Goal: Task Accomplishment & Management: Complete application form

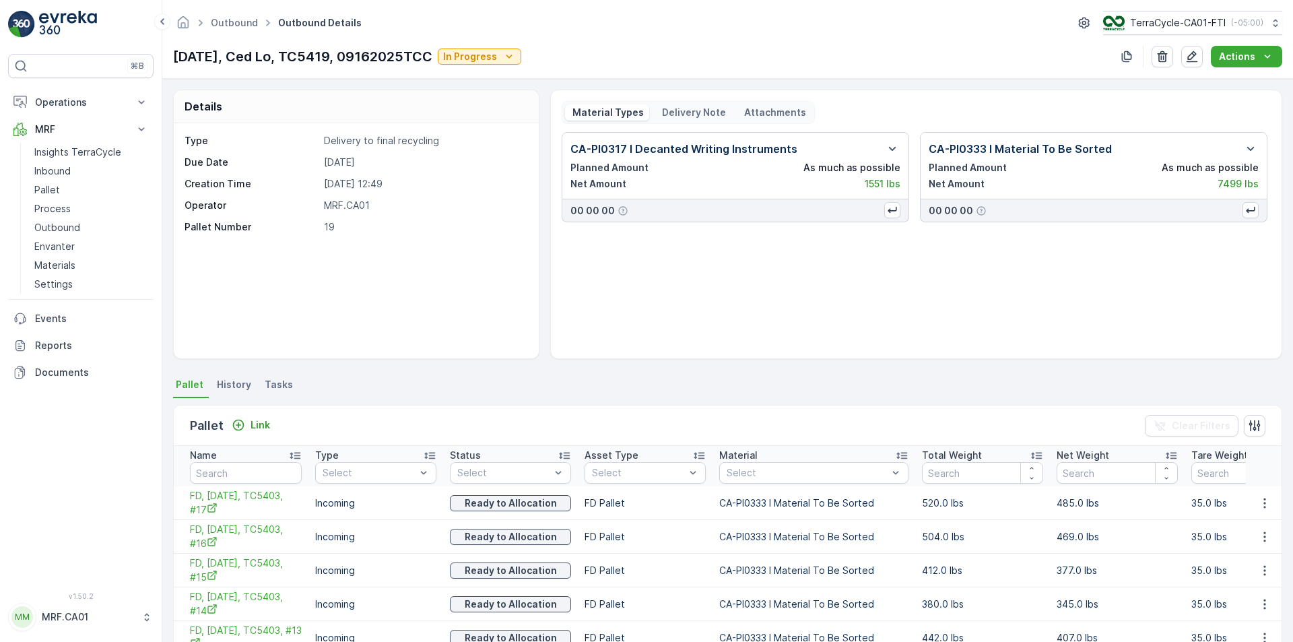
scroll to position [581, 0]
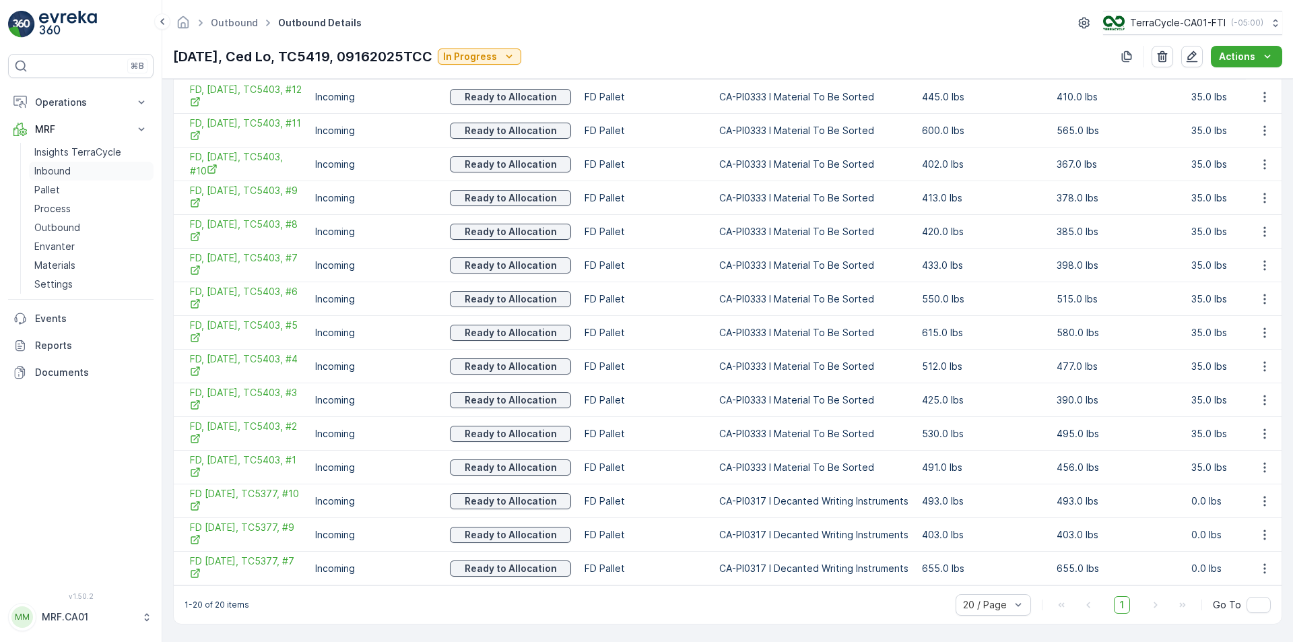
click at [71, 177] on link "Inbound" at bounding box center [91, 171] width 125 height 19
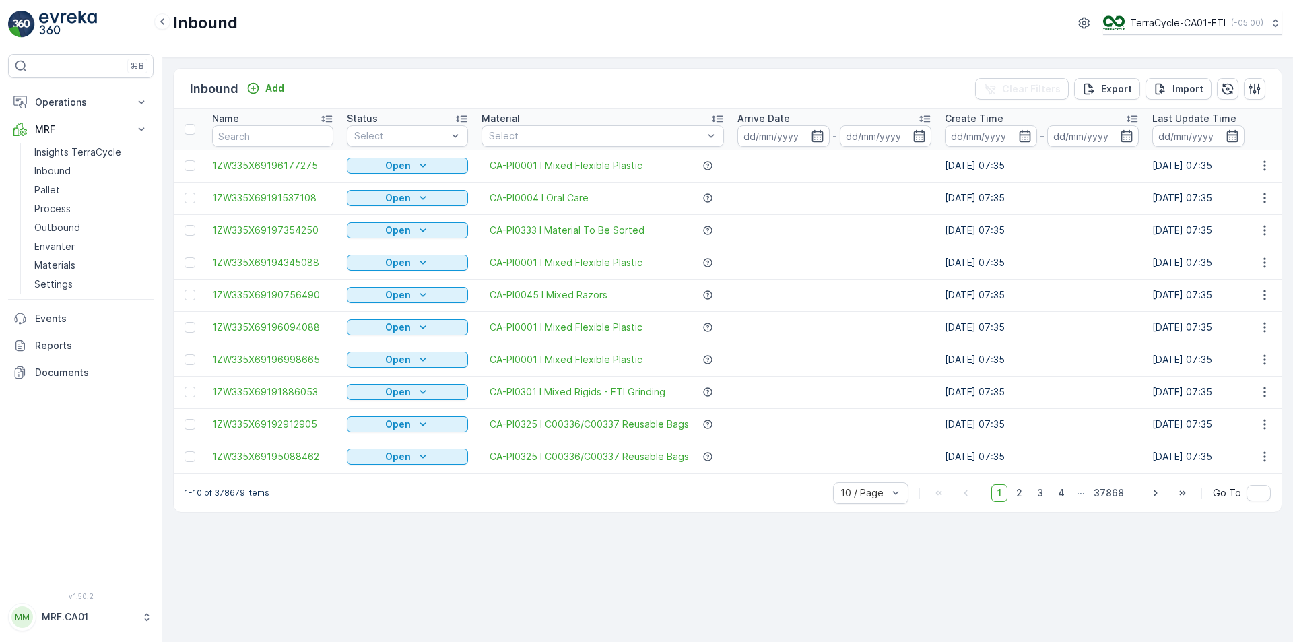
click at [29, 162] on link "Inbound" at bounding box center [91, 171] width 125 height 19
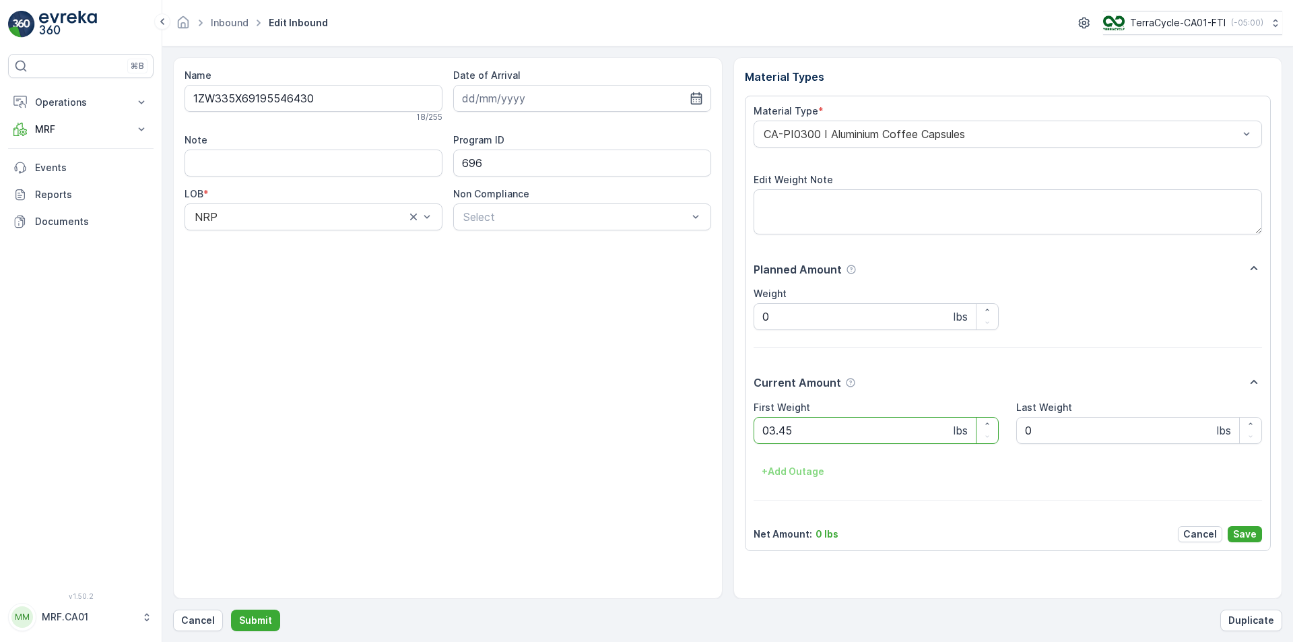
click at [231, 609] on button "Submit" at bounding box center [255, 620] width 49 height 22
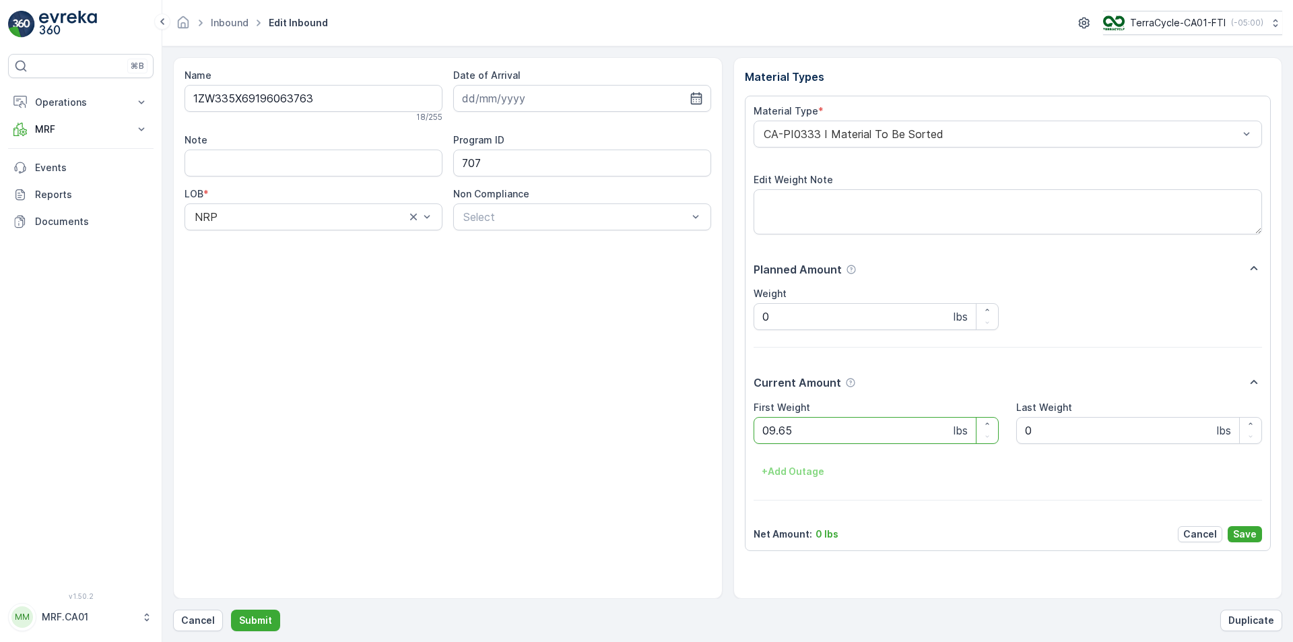
click at [231, 609] on button "Submit" at bounding box center [255, 620] width 49 height 22
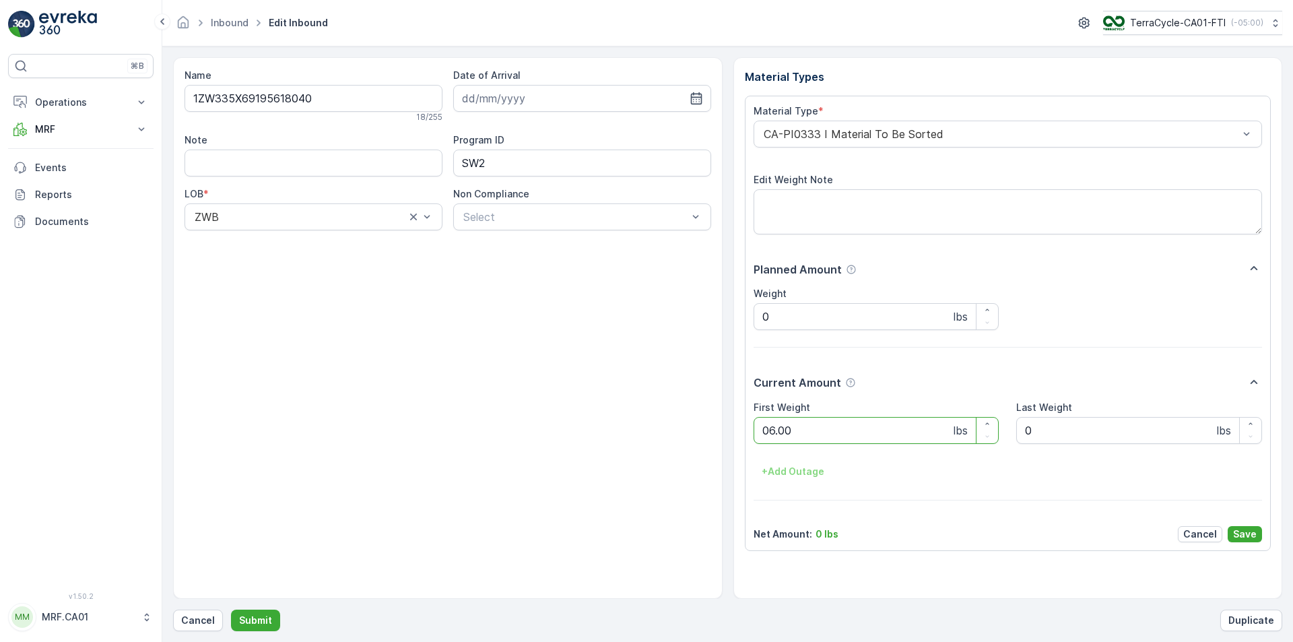
click at [231, 609] on button "Submit" at bounding box center [255, 620] width 49 height 22
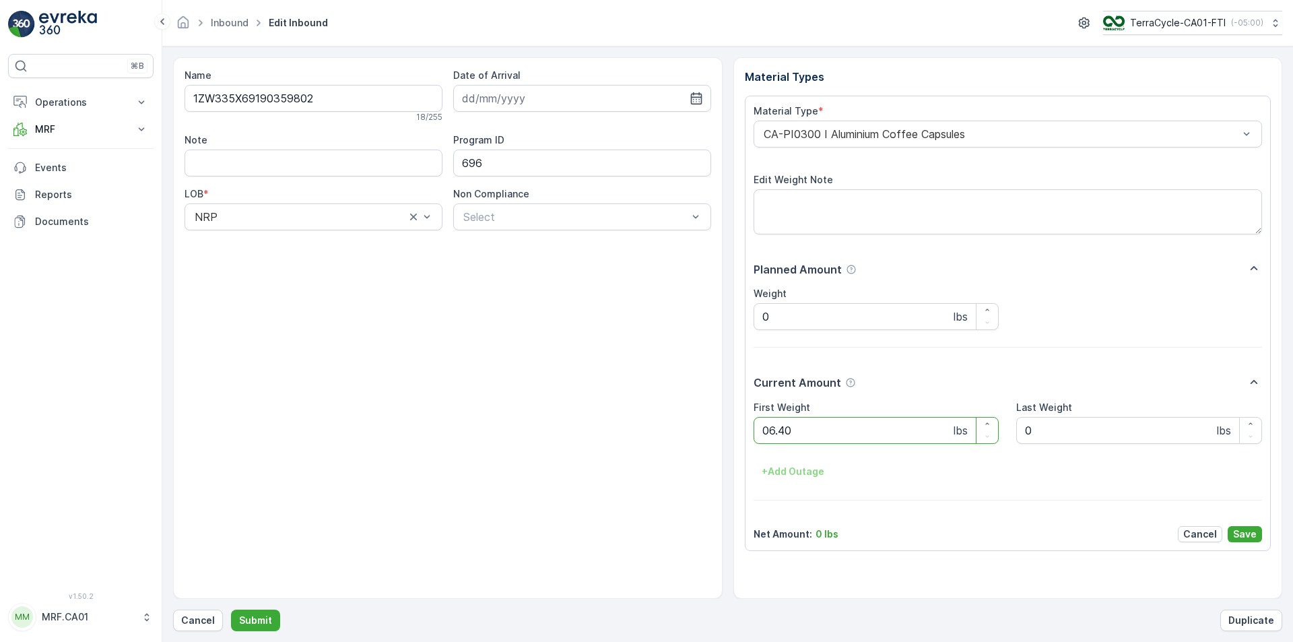
click at [231, 609] on button "Submit" at bounding box center [255, 620] width 49 height 22
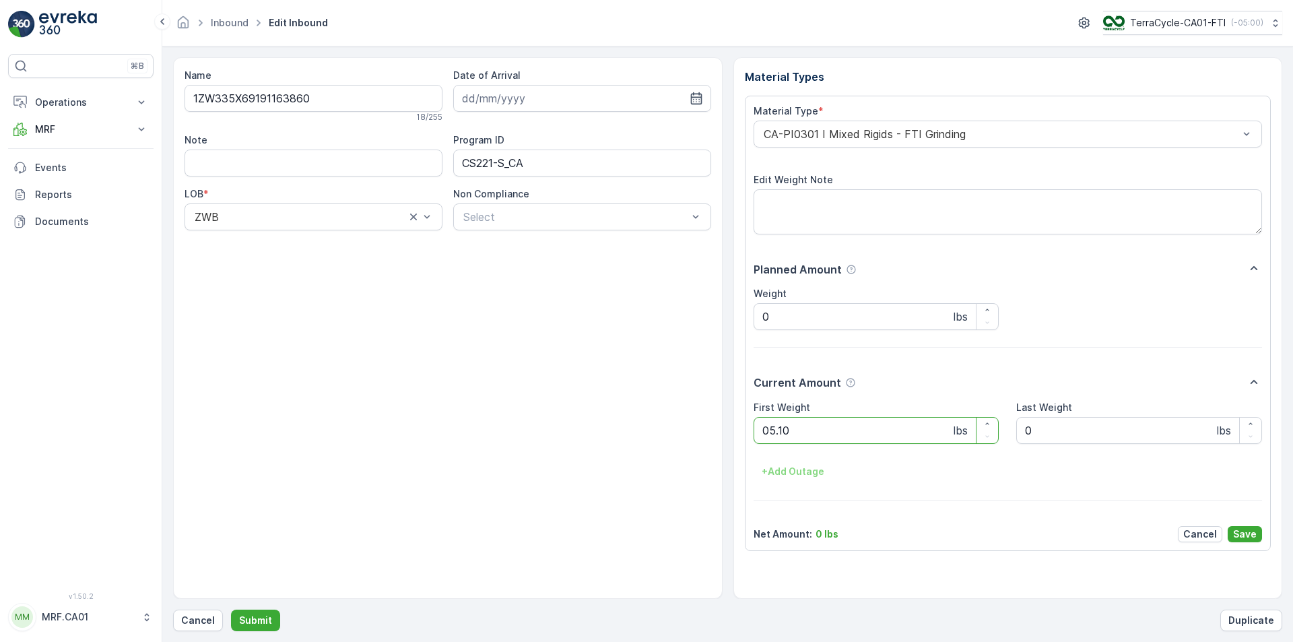
click at [231, 609] on button "Submit" at bounding box center [255, 620] width 49 height 22
type Weight "027"
click at [231, 609] on button "Submit" at bounding box center [255, 620] width 49 height 22
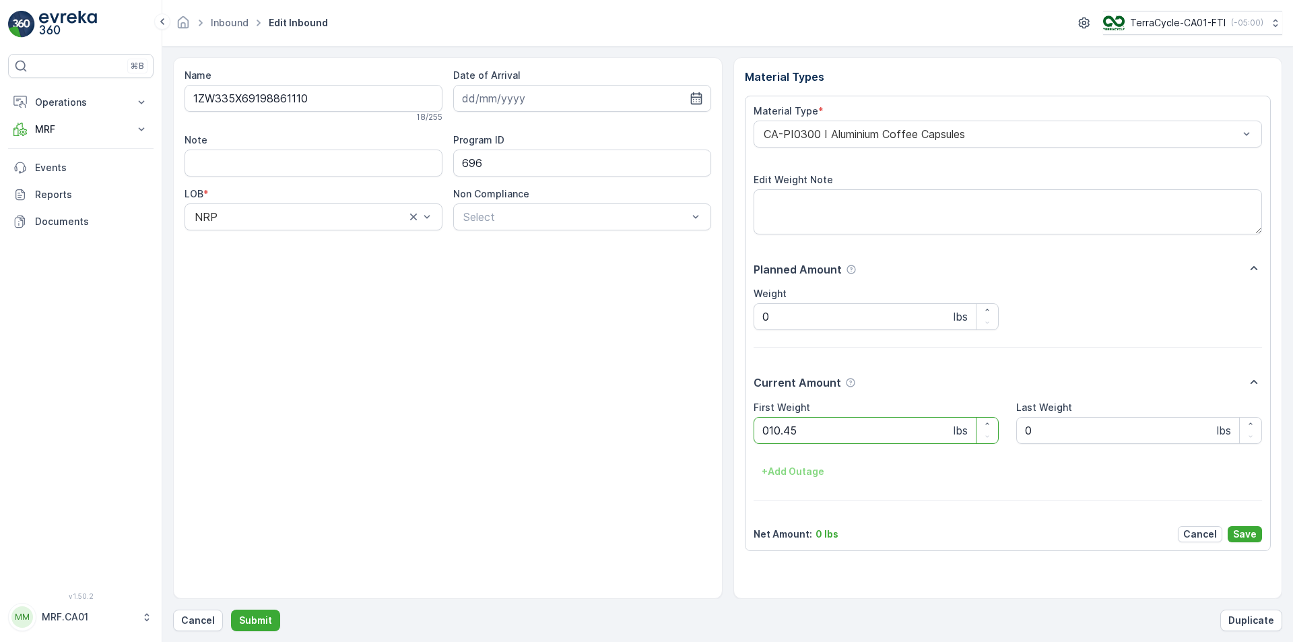
click at [231, 609] on button "Submit" at bounding box center [255, 620] width 49 height 22
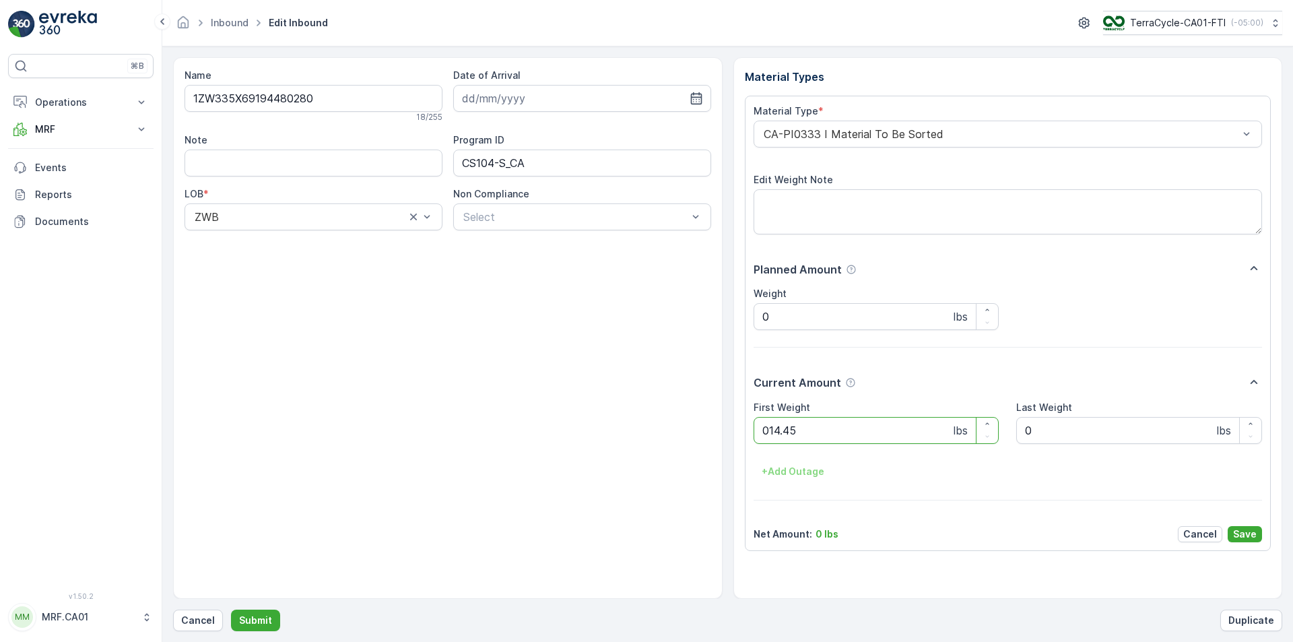
click at [231, 609] on button "Submit" at bounding box center [255, 620] width 49 height 22
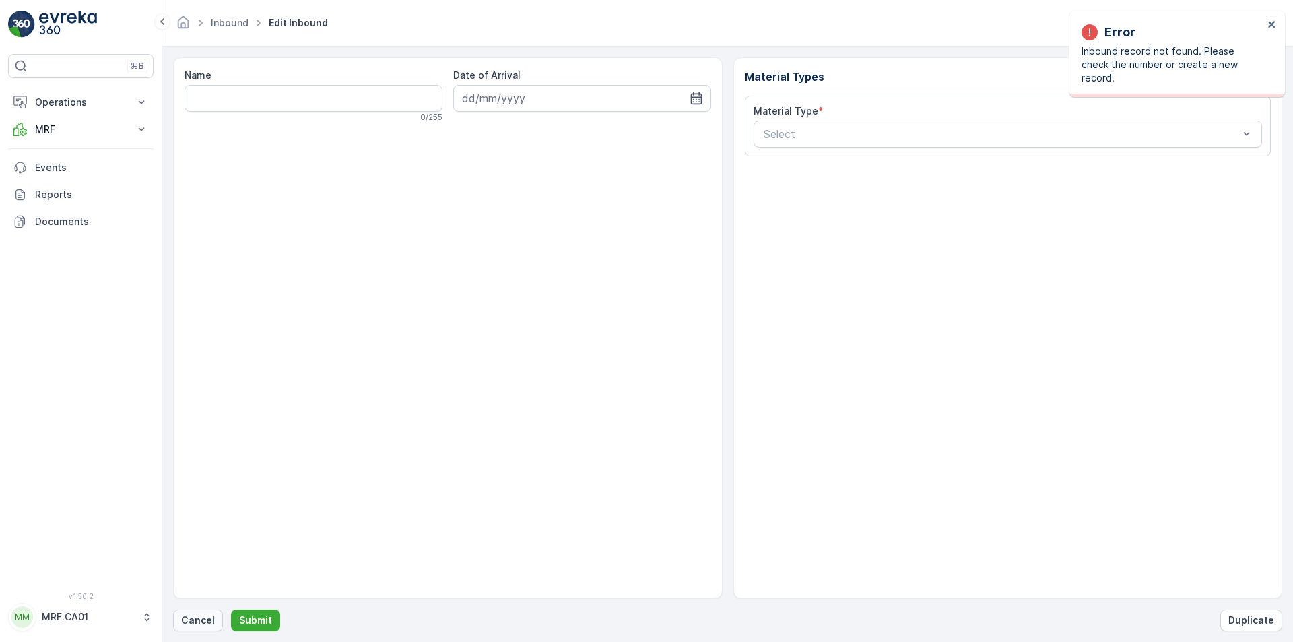
click at [208, 619] on p "Cancel" at bounding box center [198, 619] width 34 height 13
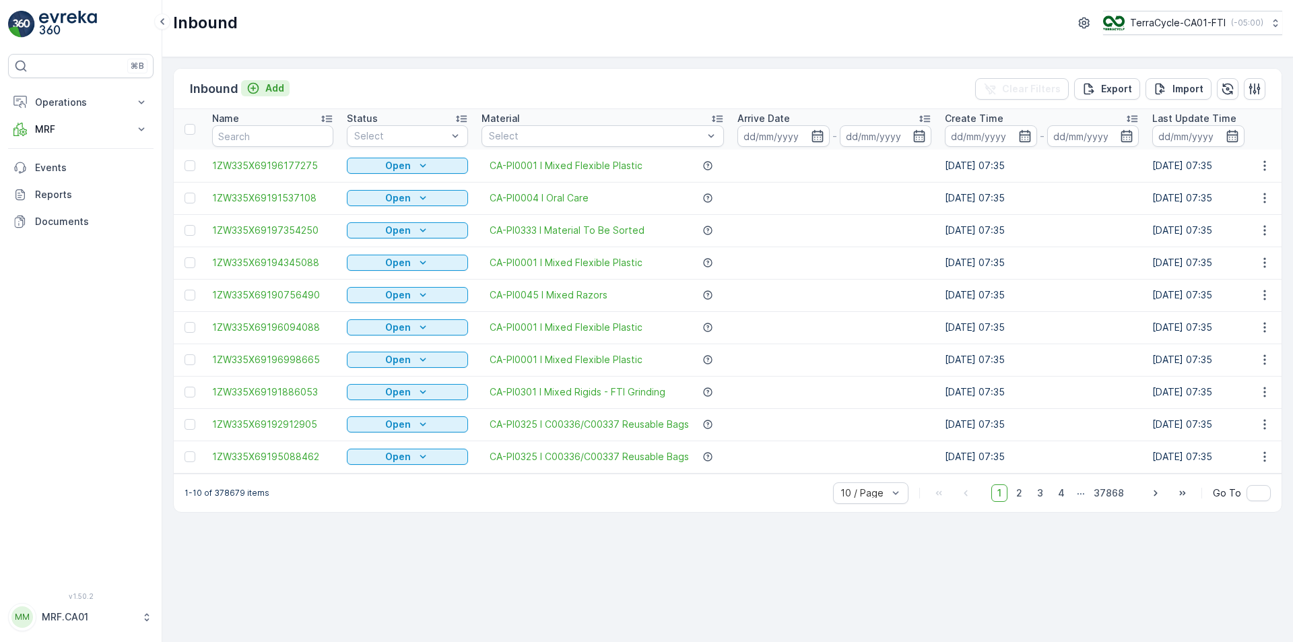
click at [265, 85] on p "Add" at bounding box center [274, 87] width 19 height 13
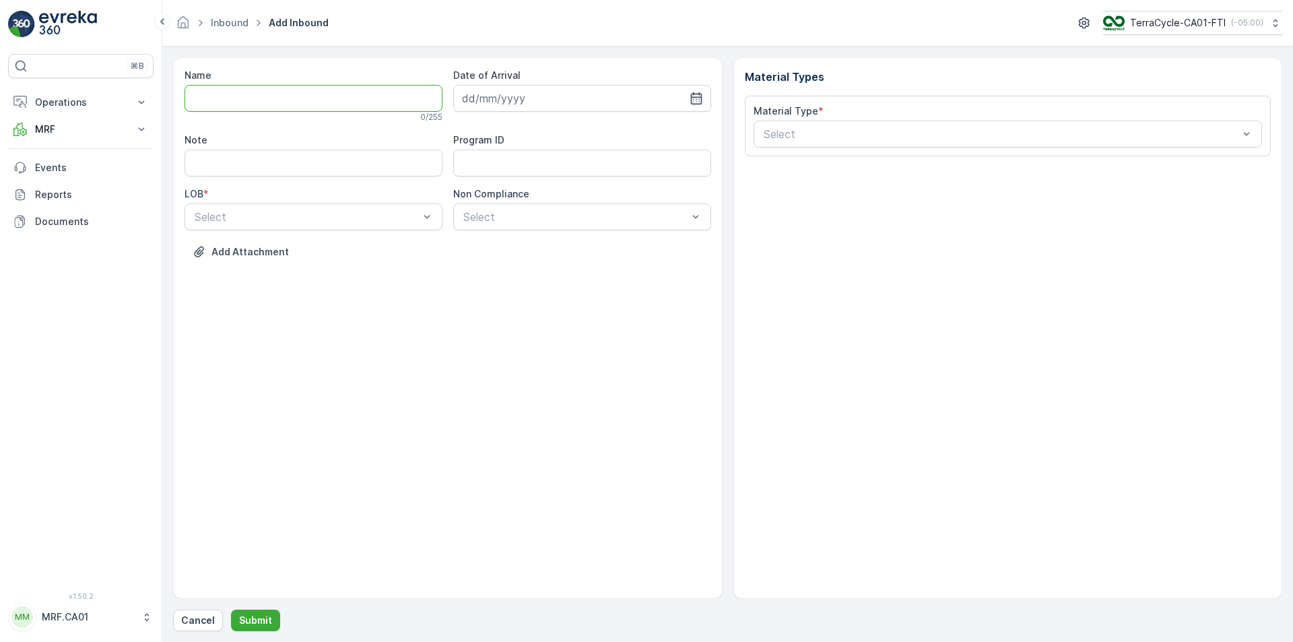
click at [353, 90] on input "Name" at bounding box center [313, 98] width 258 height 27
type input "420N1M2M4"
click at [231, 609] on button "Submit" at bounding box center [255, 620] width 49 height 22
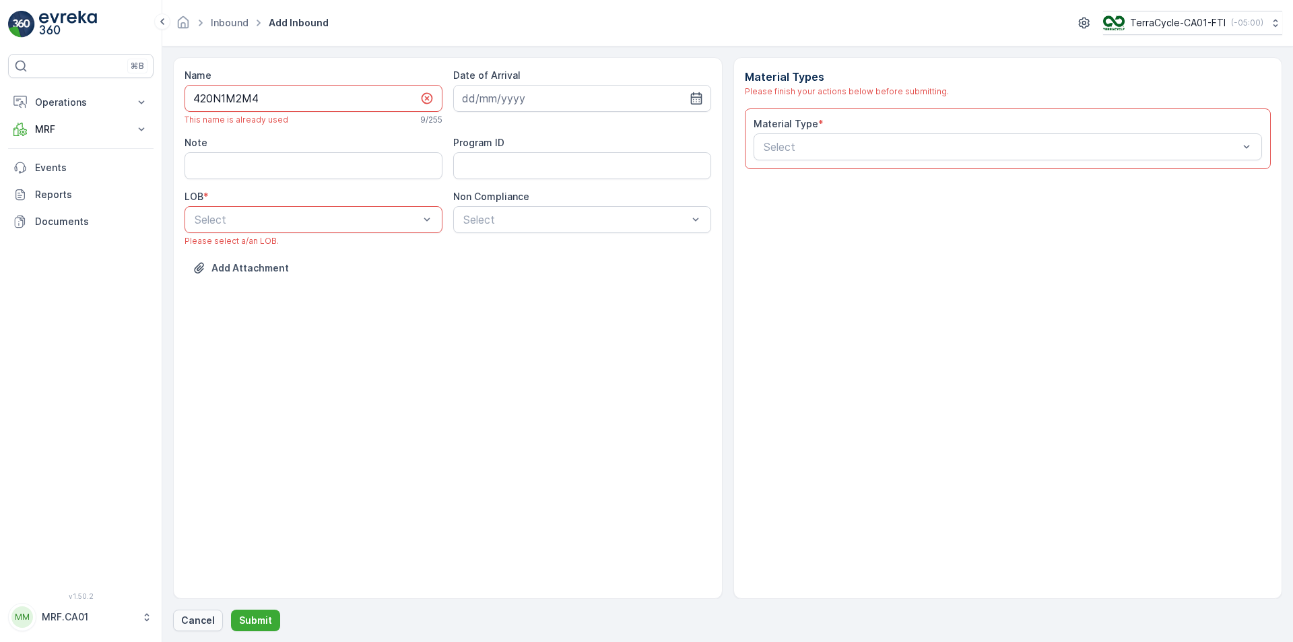
click at [205, 621] on p "Cancel" at bounding box center [198, 619] width 34 height 13
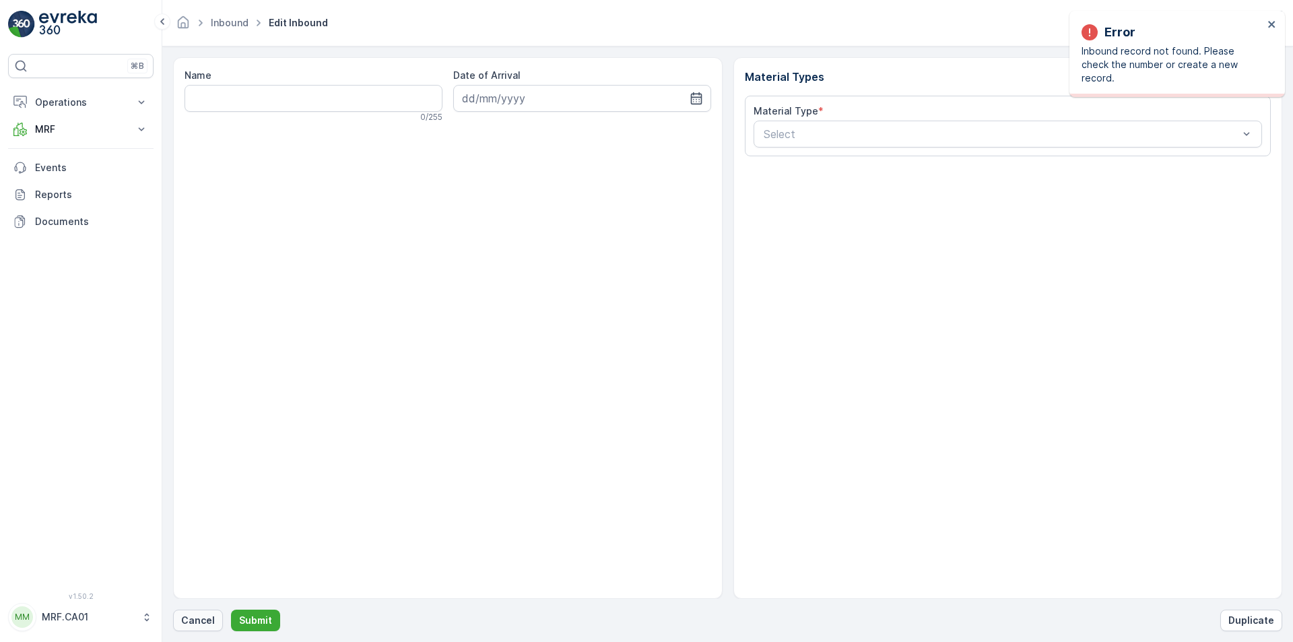
click at [196, 619] on p "Cancel" at bounding box center [198, 619] width 34 height 13
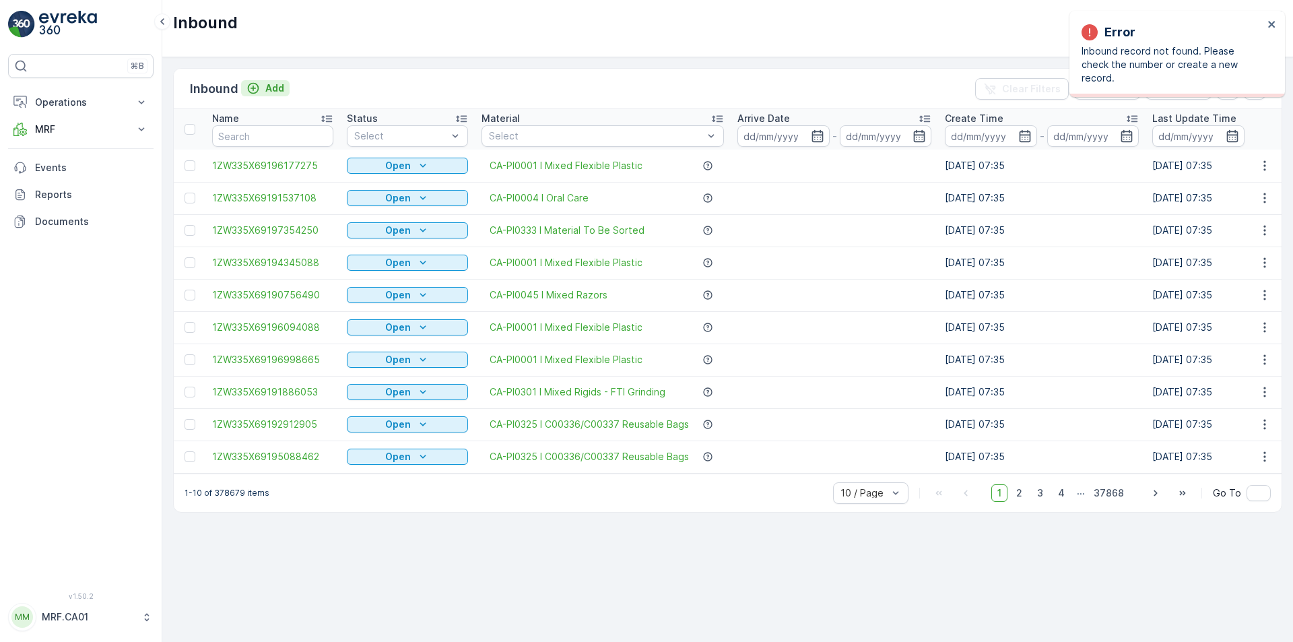
click at [264, 90] on div "Add" at bounding box center [265, 87] width 38 height 13
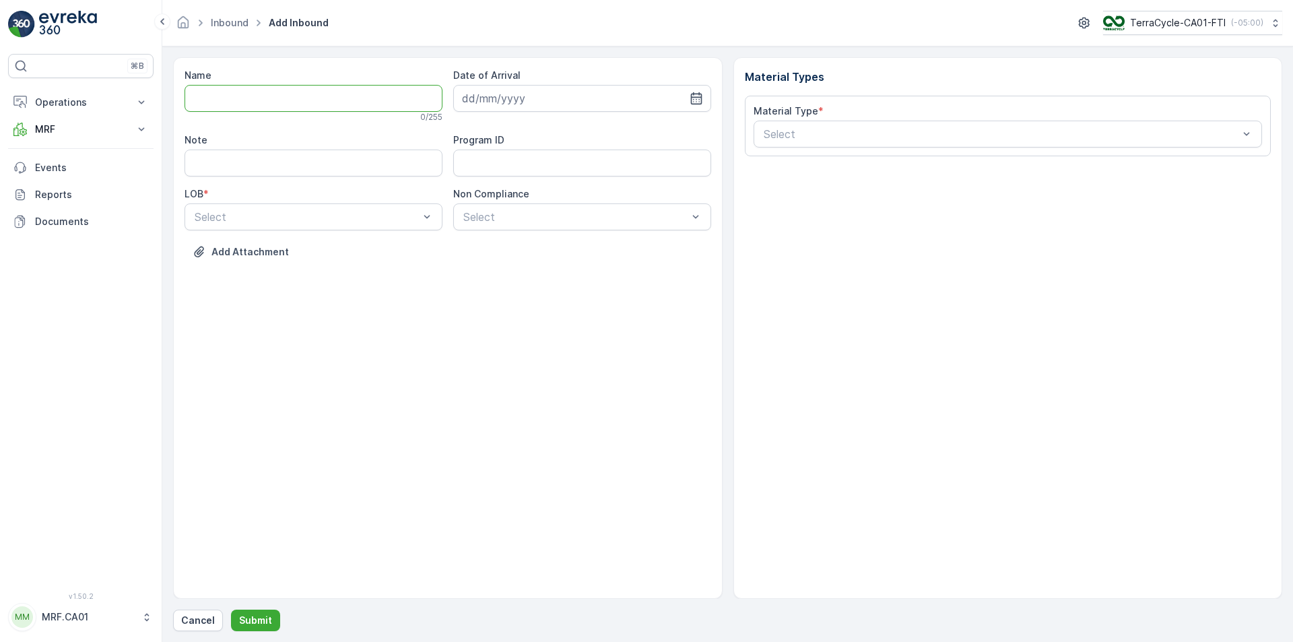
click at [279, 98] on input "Name" at bounding box center [313, 98] width 258 height 27
type input "1ZW335X69199340252"
click at [231, 609] on button "Submit" at bounding box center [255, 620] width 49 height 22
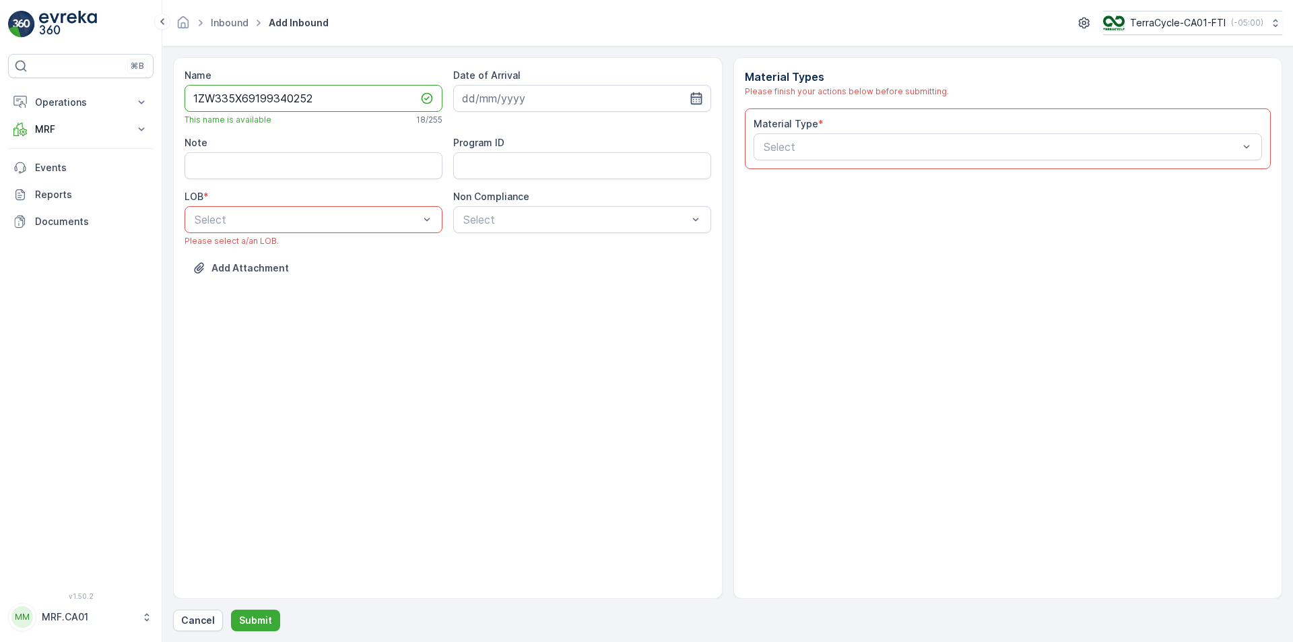
click at [690, 100] on icon "button" at bounding box center [695, 98] width 13 height 13
click at [532, 239] on div "16" at bounding box center [525, 238] width 22 height 22
type input "[DATE]"
click at [350, 271] on div "ZWB" at bounding box center [314, 275] width 242 height 12
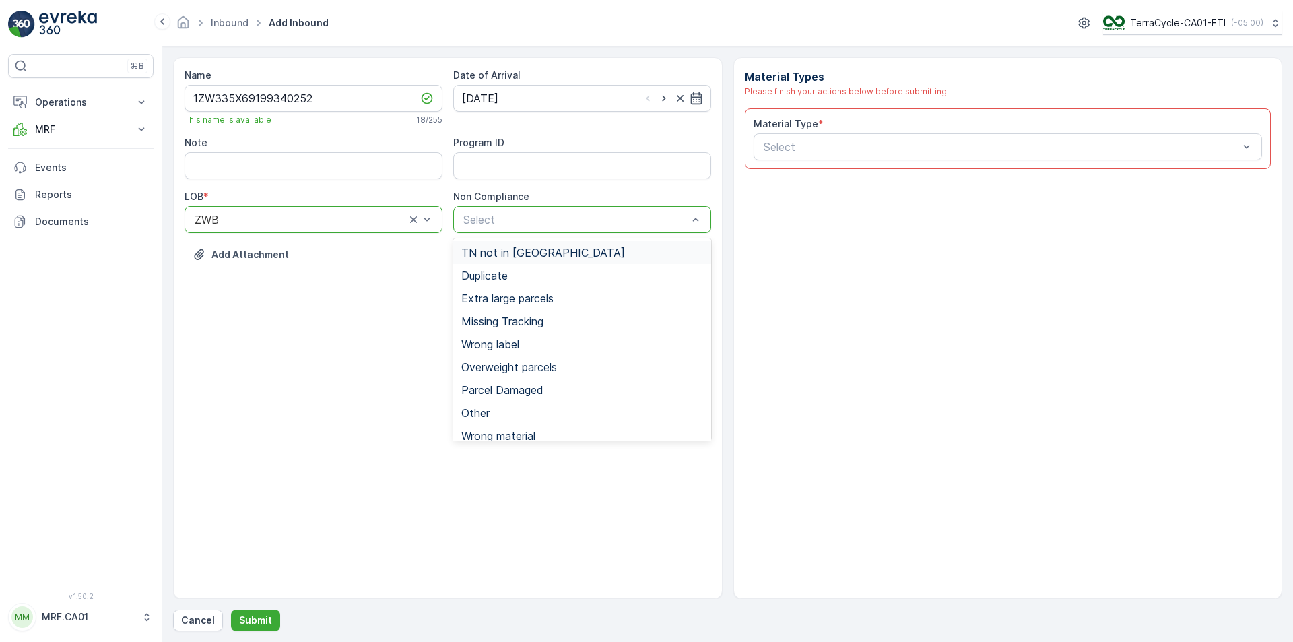
click at [489, 250] on span "TN not in Evreka" at bounding box center [543, 252] width 164 height 12
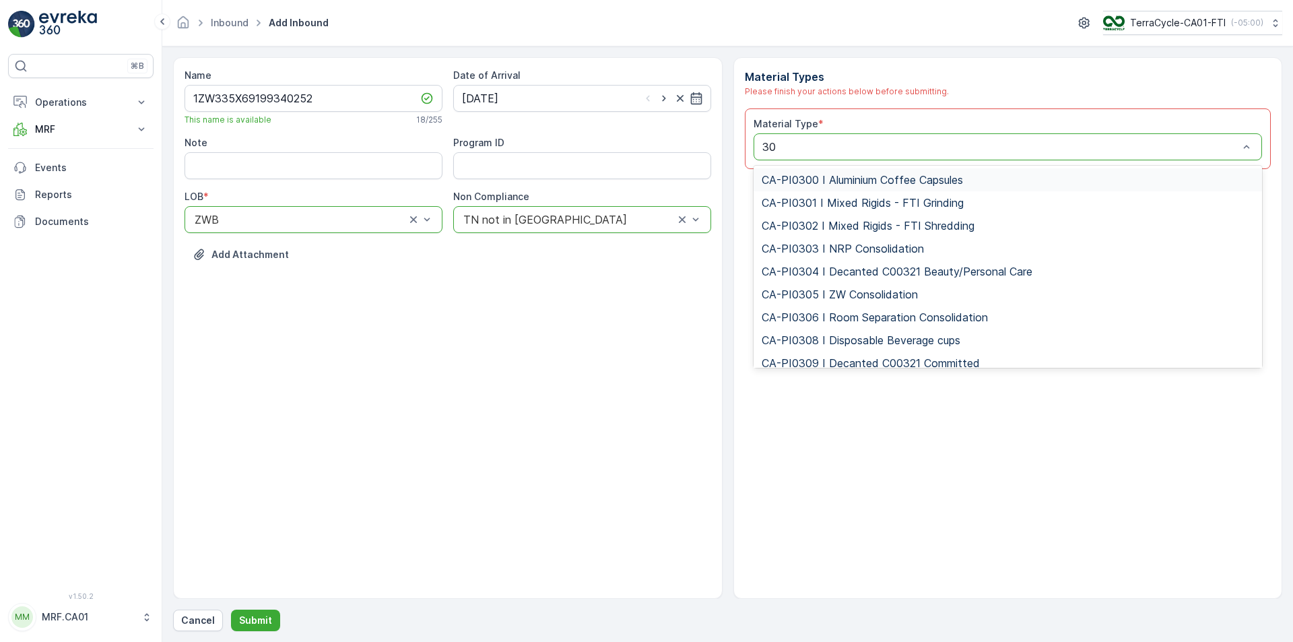
type input "302"
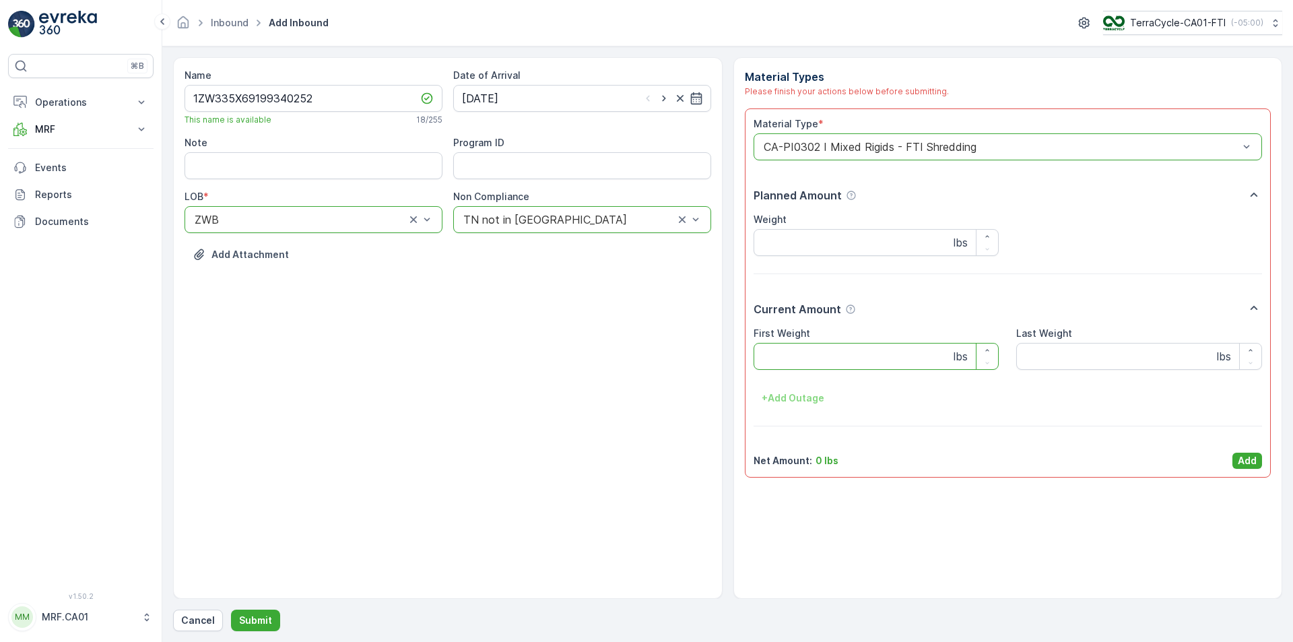
click at [807, 368] on Weight "First Weight" at bounding box center [876, 356] width 246 height 27
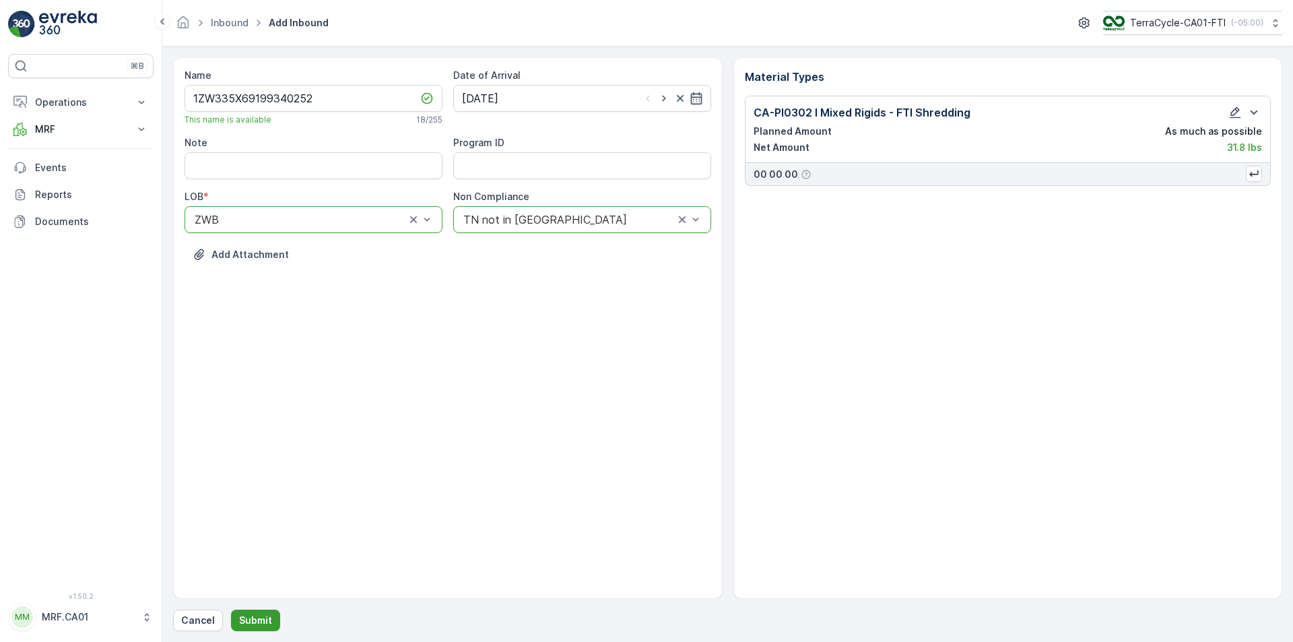
click at [240, 622] on p "Submit" at bounding box center [255, 619] width 33 height 13
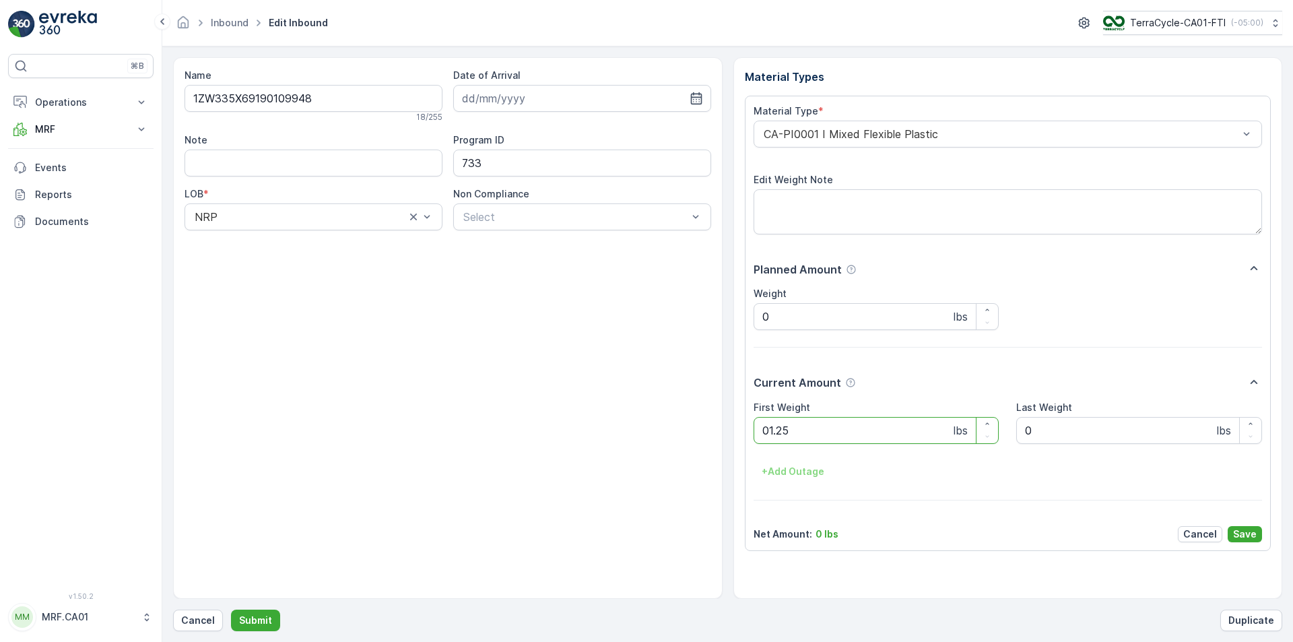
click at [231, 609] on button "Submit" at bounding box center [255, 620] width 49 height 22
type Weight "026"
click at [231, 609] on button "Submit" at bounding box center [255, 620] width 49 height 22
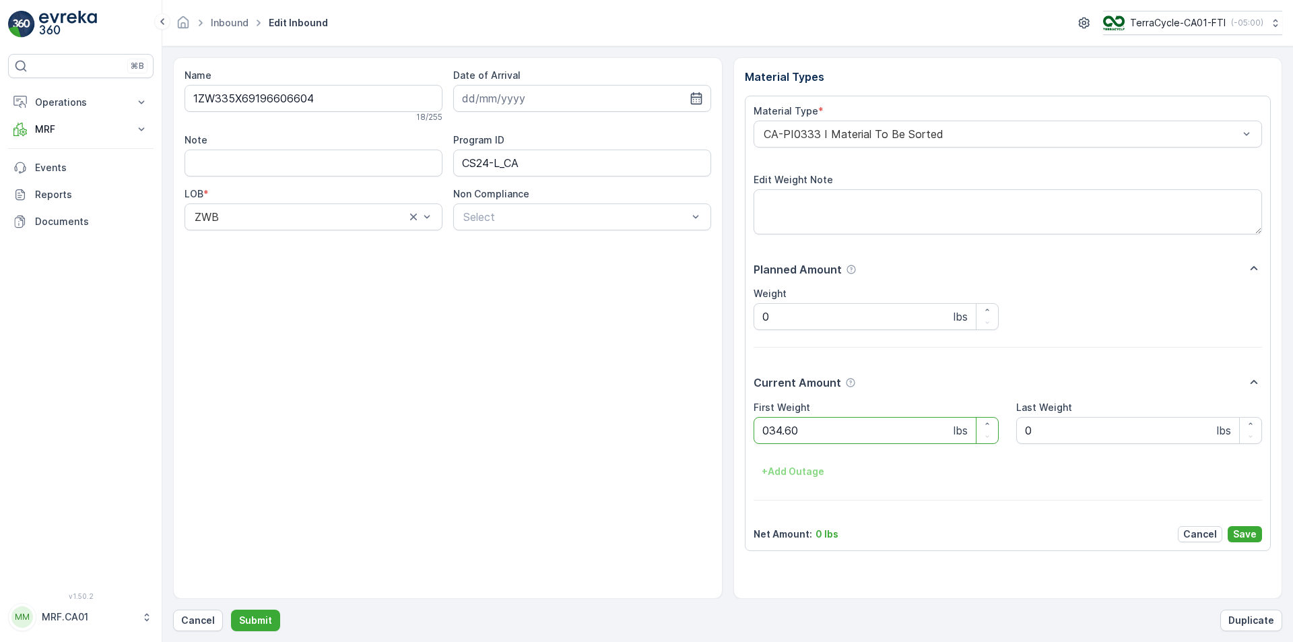
click at [231, 609] on button "Submit" at bounding box center [255, 620] width 49 height 22
type Weight "051"
click at [231, 609] on button "Submit" at bounding box center [255, 620] width 49 height 22
type Weight "037"
click at [231, 609] on button "Submit" at bounding box center [255, 620] width 49 height 22
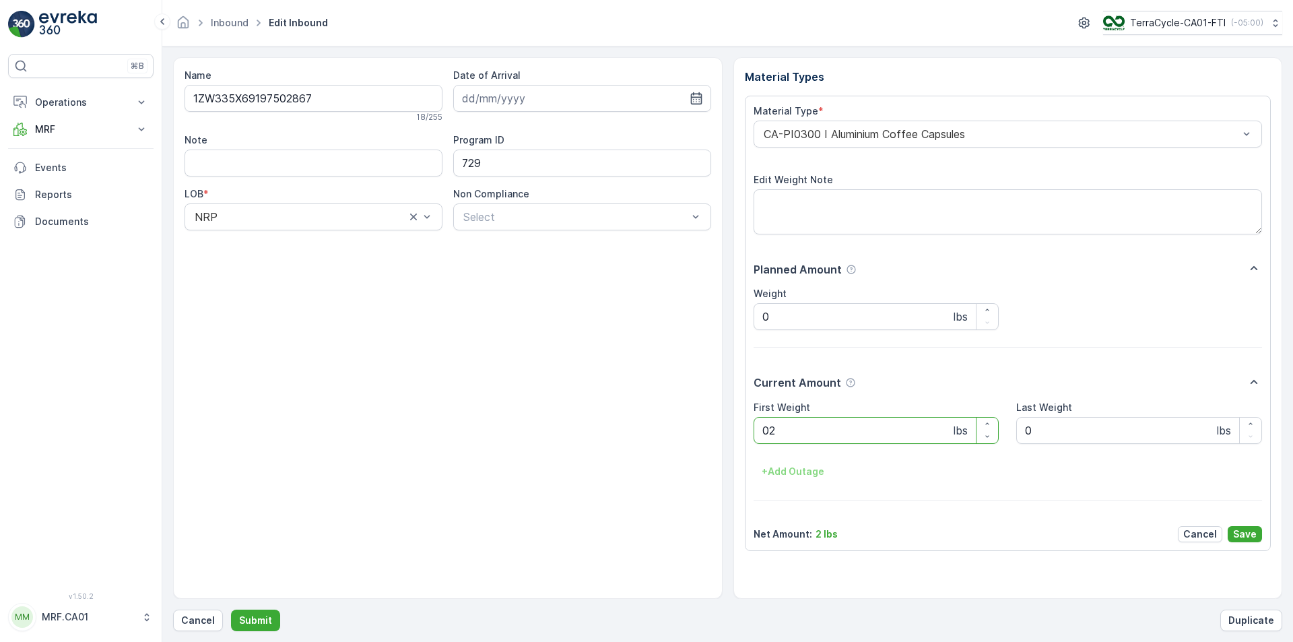
type Weight "027"
click at [231, 609] on button "Submit" at bounding box center [255, 620] width 49 height 22
type Weight "026"
click at [231, 609] on button "Submit" at bounding box center [255, 620] width 49 height 22
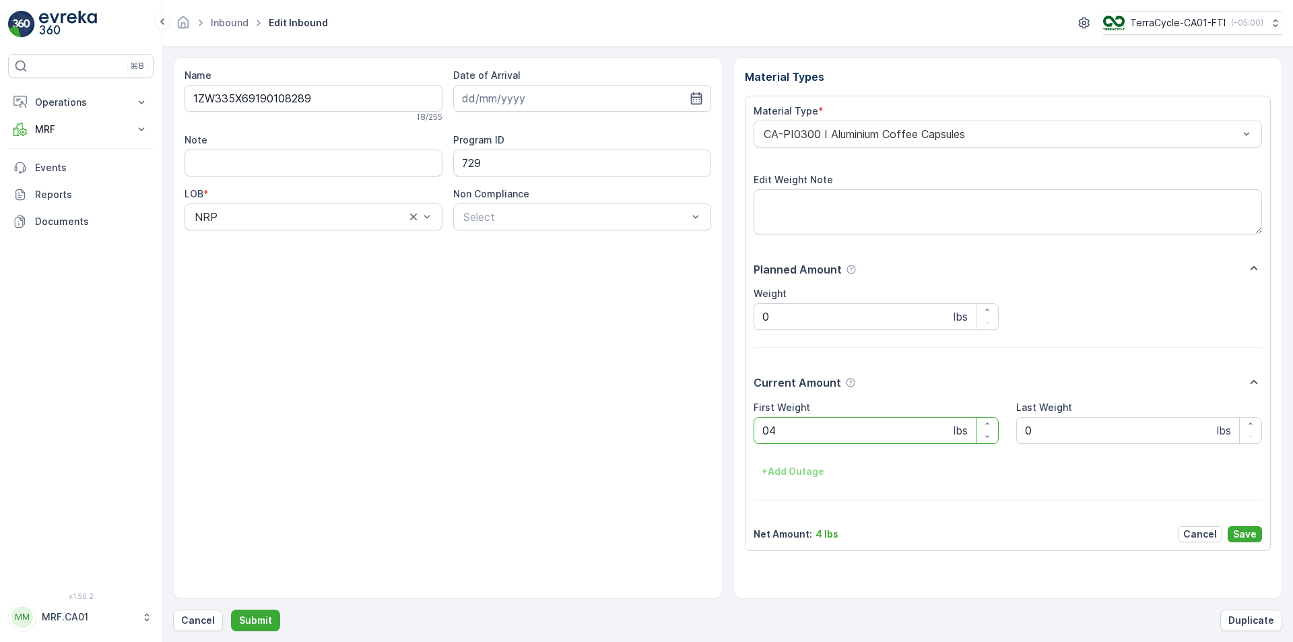
type Weight "041"
click at [231, 609] on button "Submit" at bounding box center [255, 620] width 49 height 22
type Weight "032"
click at [231, 609] on button "Submit" at bounding box center [255, 620] width 49 height 22
type Weight "030"
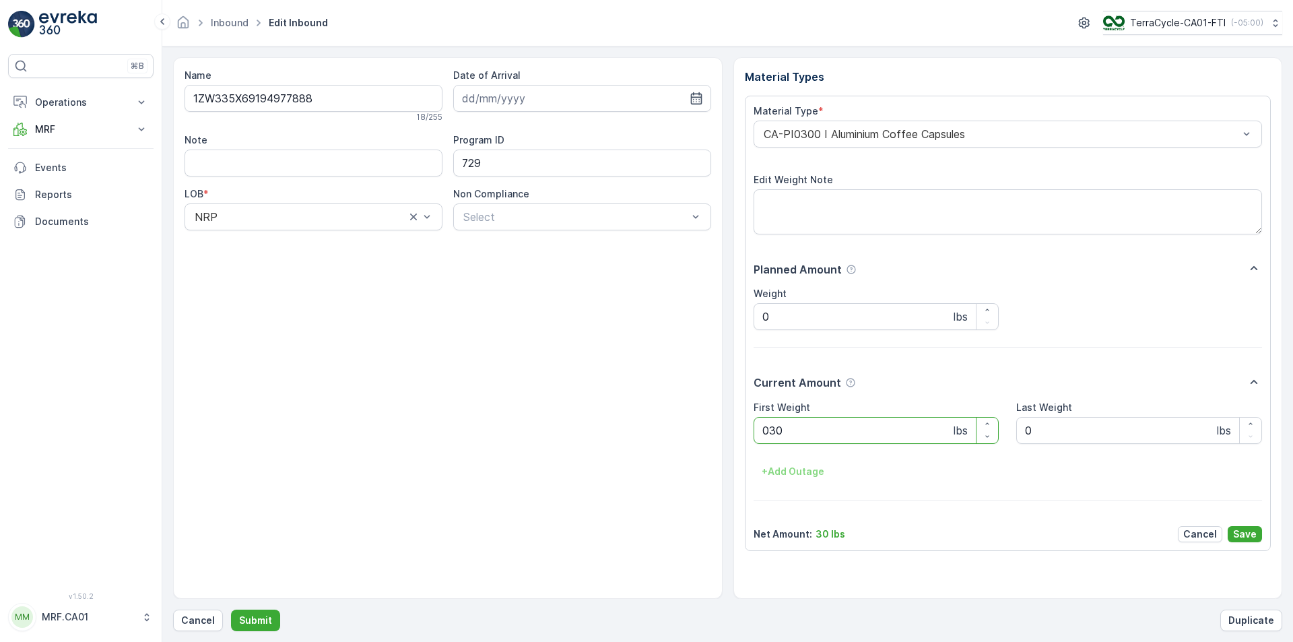
click at [231, 609] on button "Submit" at bounding box center [255, 620] width 49 height 22
type Weight "0114"
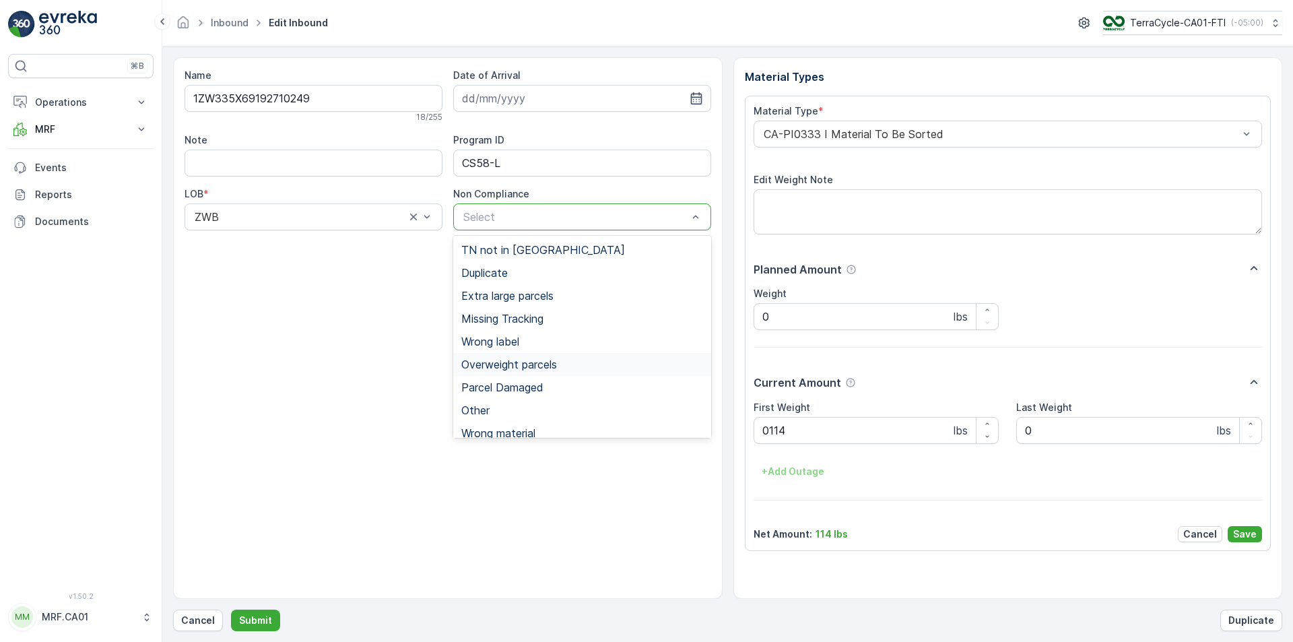
click at [512, 361] on span "Overweight parcels" at bounding box center [509, 364] width 96 height 12
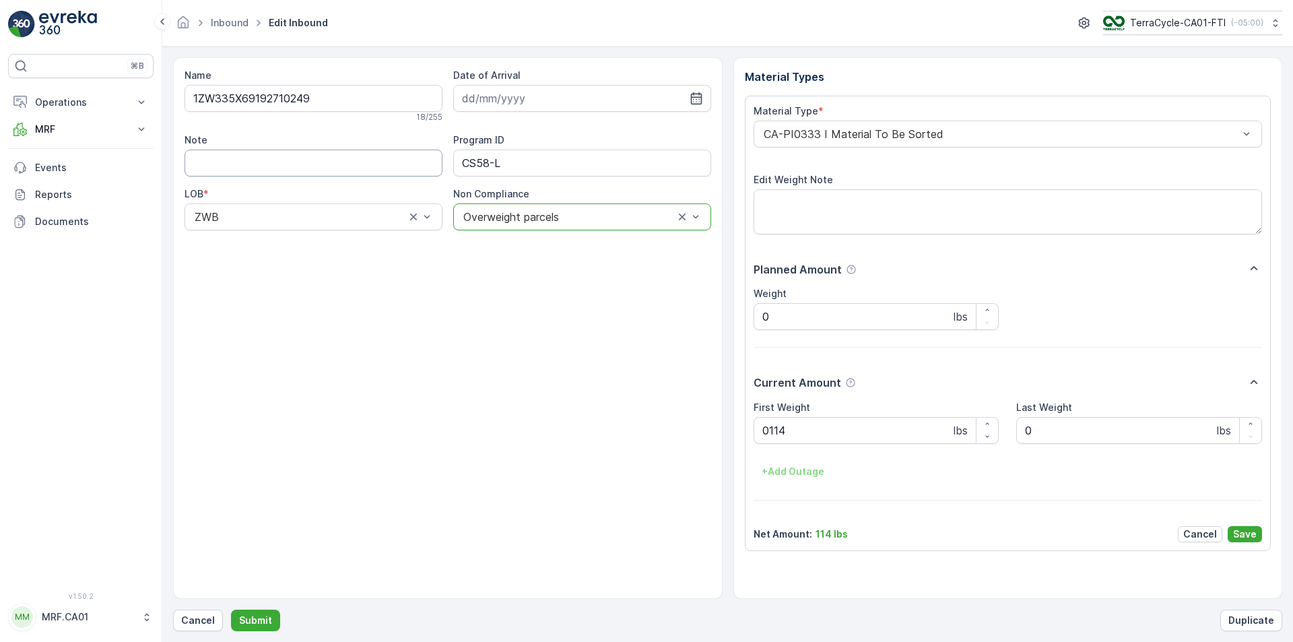
click at [274, 158] on input "Note" at bounding box center [313, 162] width 258 height 27
type input "gloves"
click at [810, 197] on textarea "Edit Weight Note" at bounding box center [1007, 211] width 509 height 44
type textarea "G"
type textarea "OVERWEIGHT"
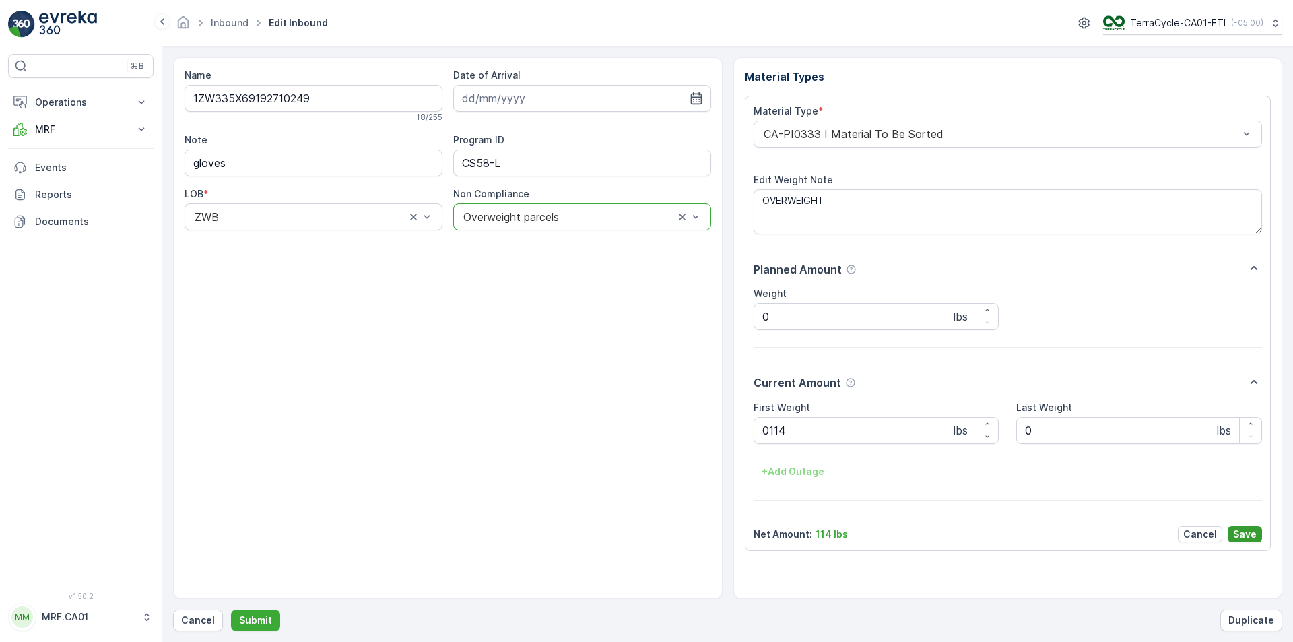
click at [1242, 530] on p "Save" at bounding box center [1245, 533] width 24 height 13
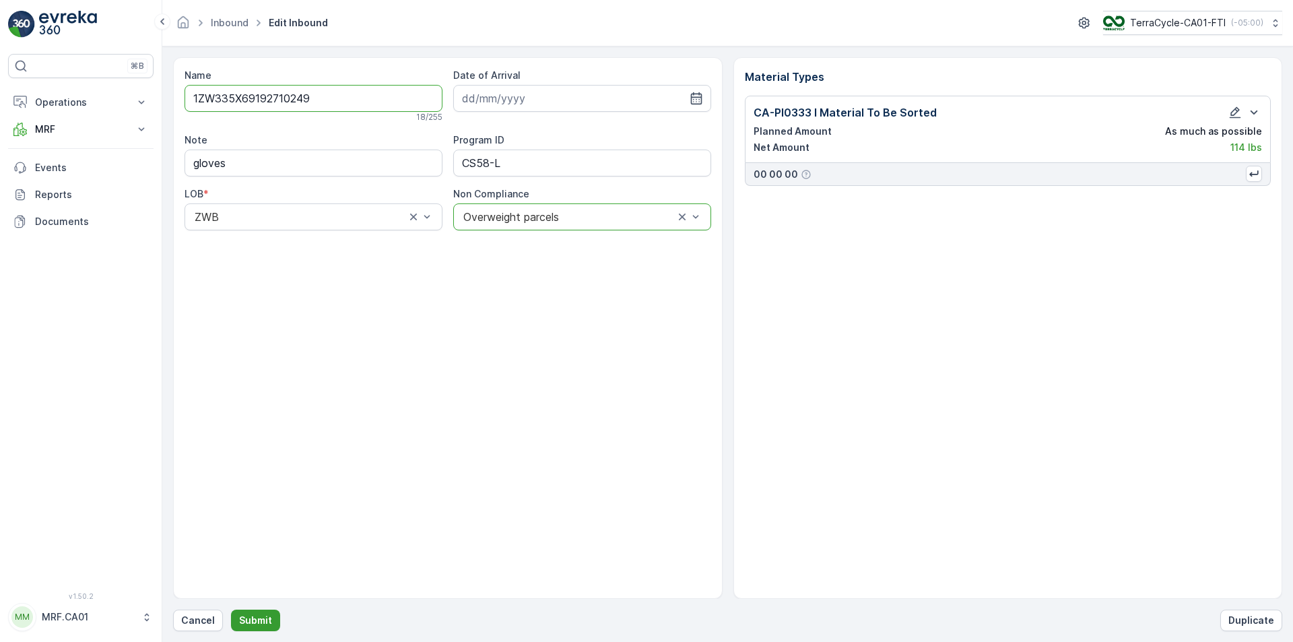
click at [247, 622] on p "Submit" at bounding box center [255, 619] width 33 height 13
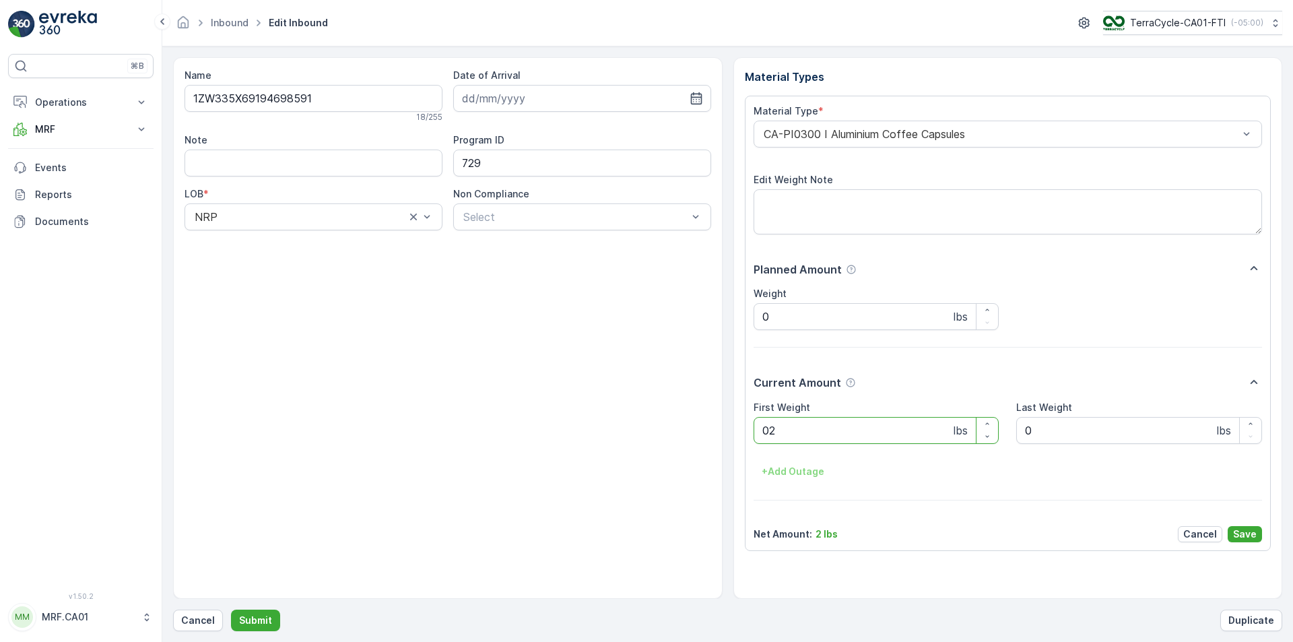
type Weight "028"
click at [231, 609] on button "Submit" at bounding box center [255, 620] width 49 height 22
type Weight "031"
click at [231, 609] on button "Submit" at bounding box center [255, 620] width 49 height 22
type Weight "031"
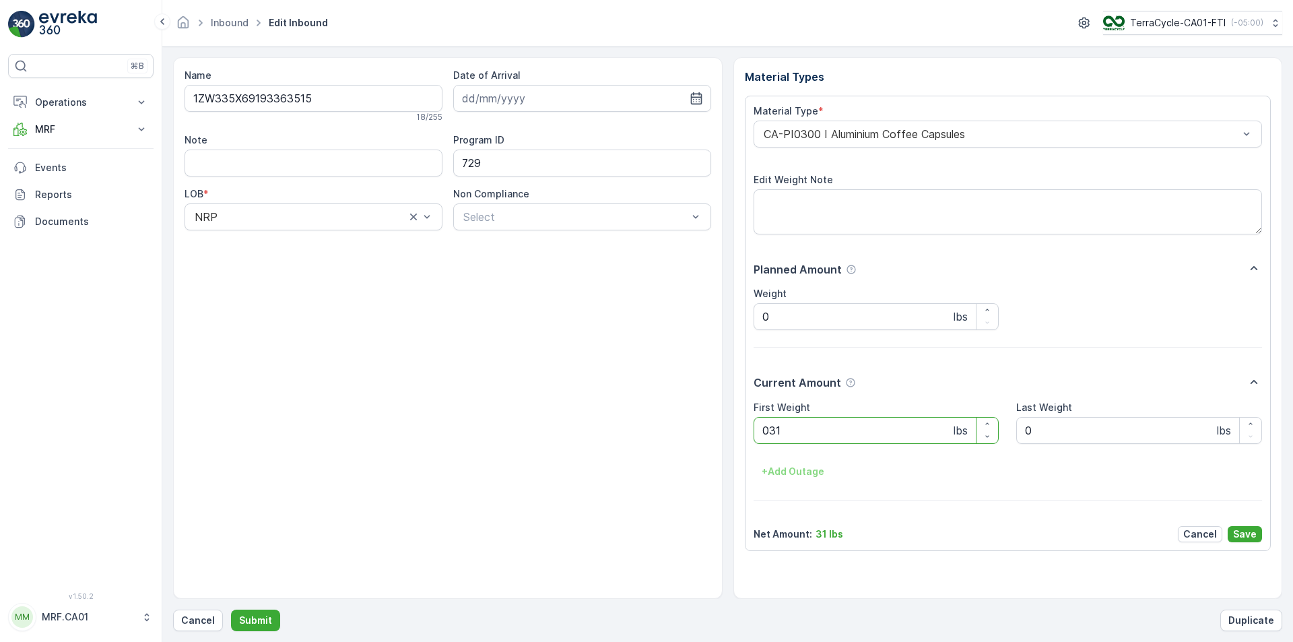
click at [231, 609] on button "Submit" at bounding box center [255, 620] width 49 height 22
type Weight "014"
click at [231, 609] on button "Submit" at bounding box center [255, 620] width 49 height 22
type Weight "027"
click at [231, 609] on button "Submit" at bounding box center [255, 620] width 49 height 22
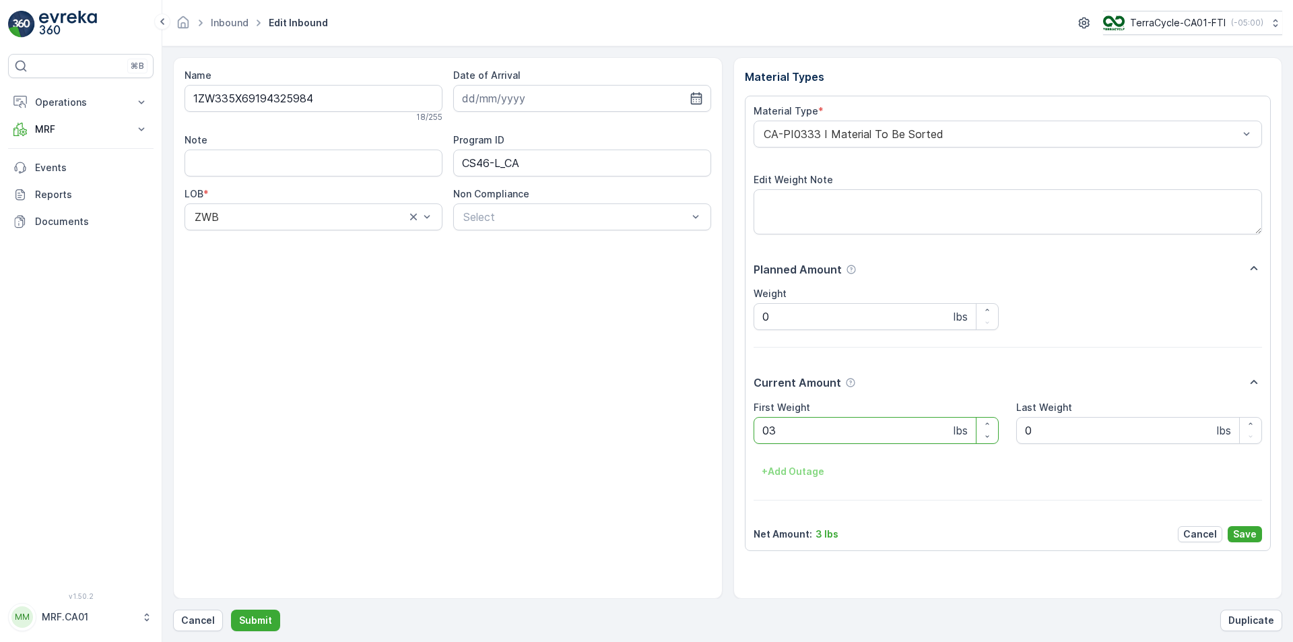
type Weight "030"
click at [231, 609] on button "Submit" at bounding box center [255, 620] width 49 height 22
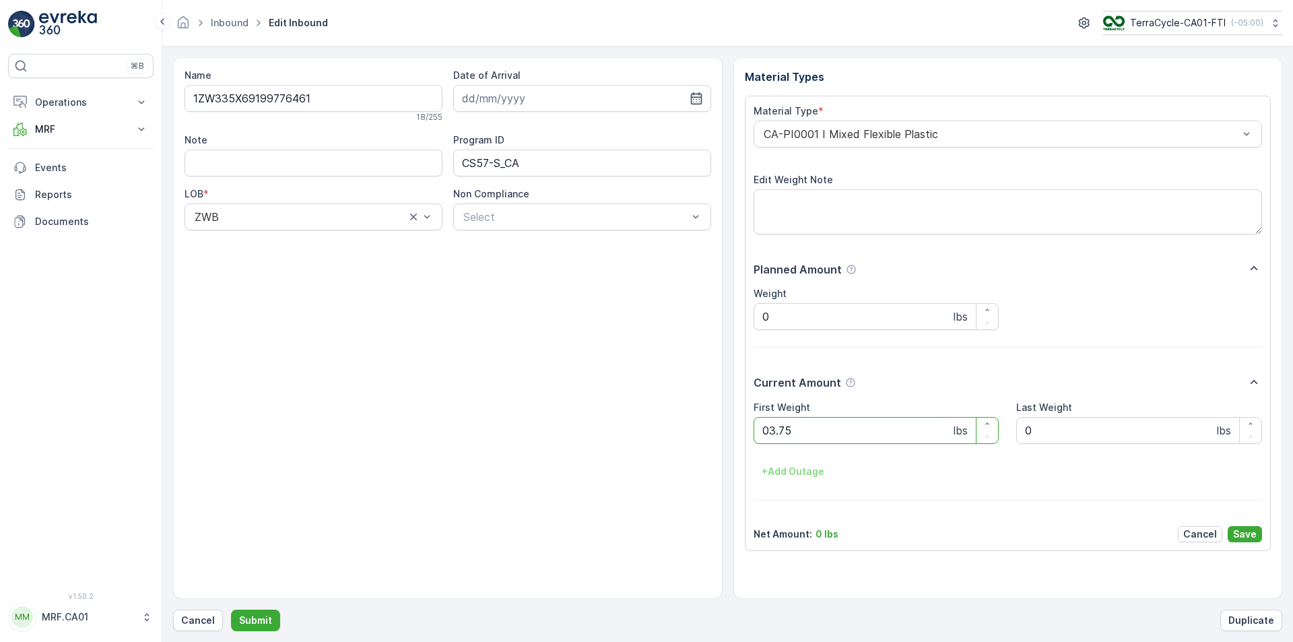
click at [231, 609] on button "Submit" at bounding box center [255, 620] width 49 height 22
click at [866, 126] on div "CA-PI0004 I Oral Care" at bounding box center [1007, 134] width 509 height 27
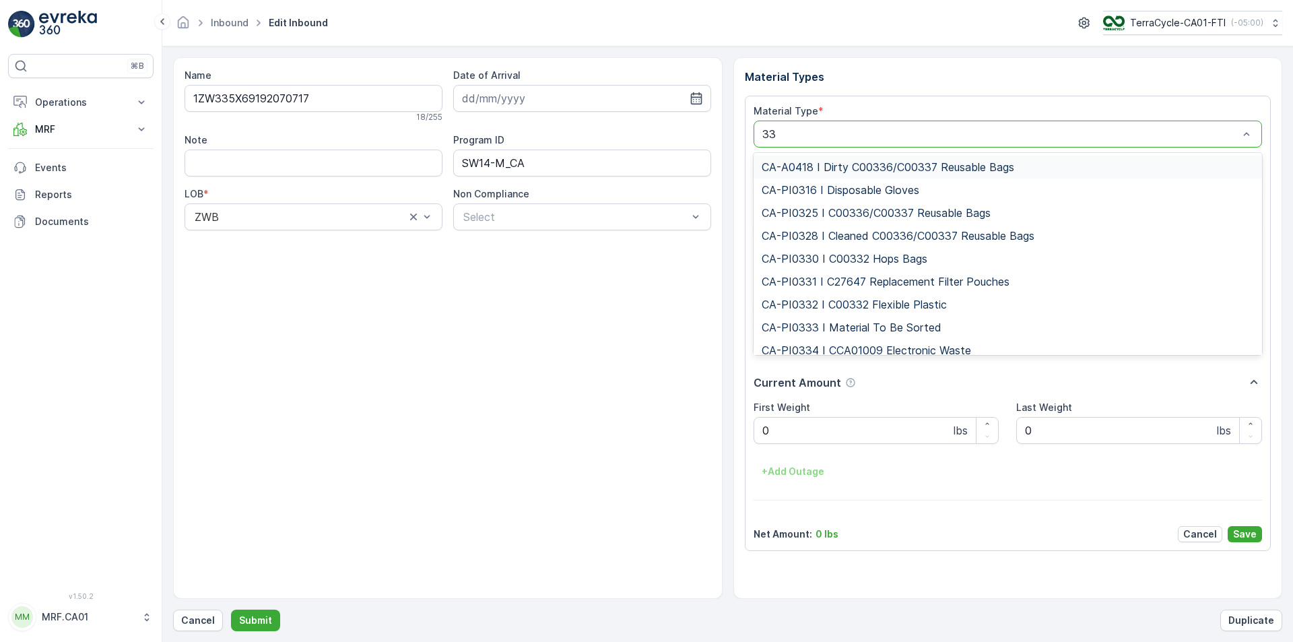
type input "333"
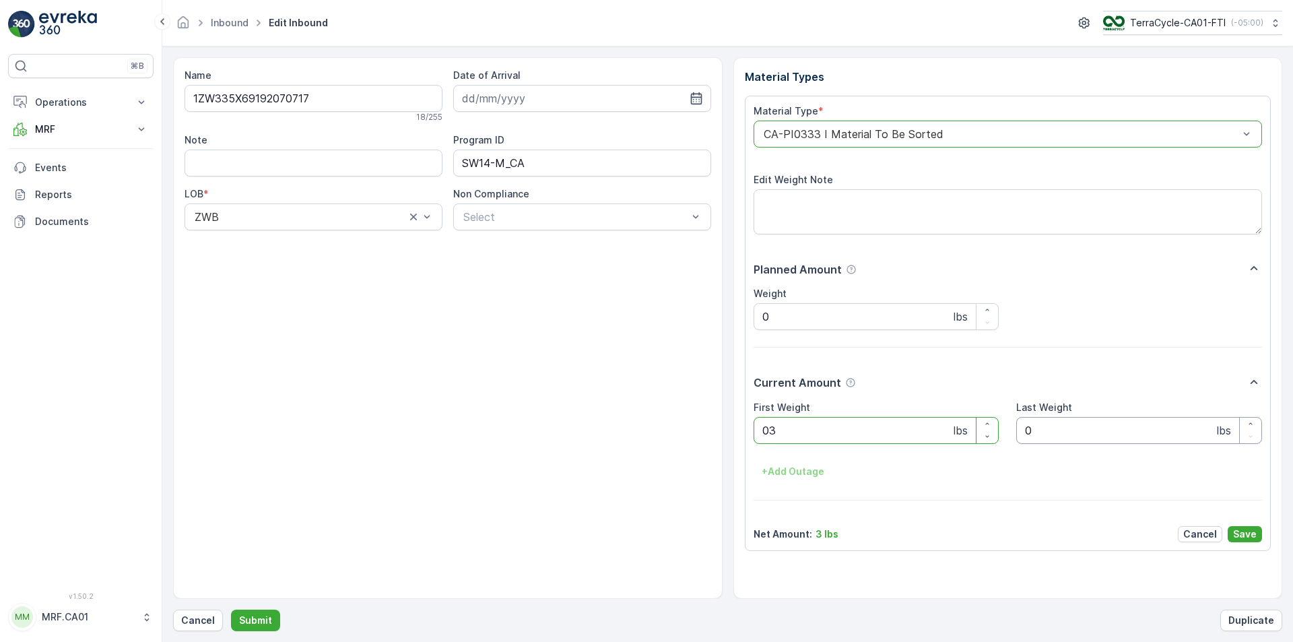
type Weight "034"
click at [231, 609] on button "Submit" at bounding box center [255, 620] width 49 height 22
type Weight "029"
click at [231, 609] on button "Submit" at bounding box center [255, 620] width 49 height 22
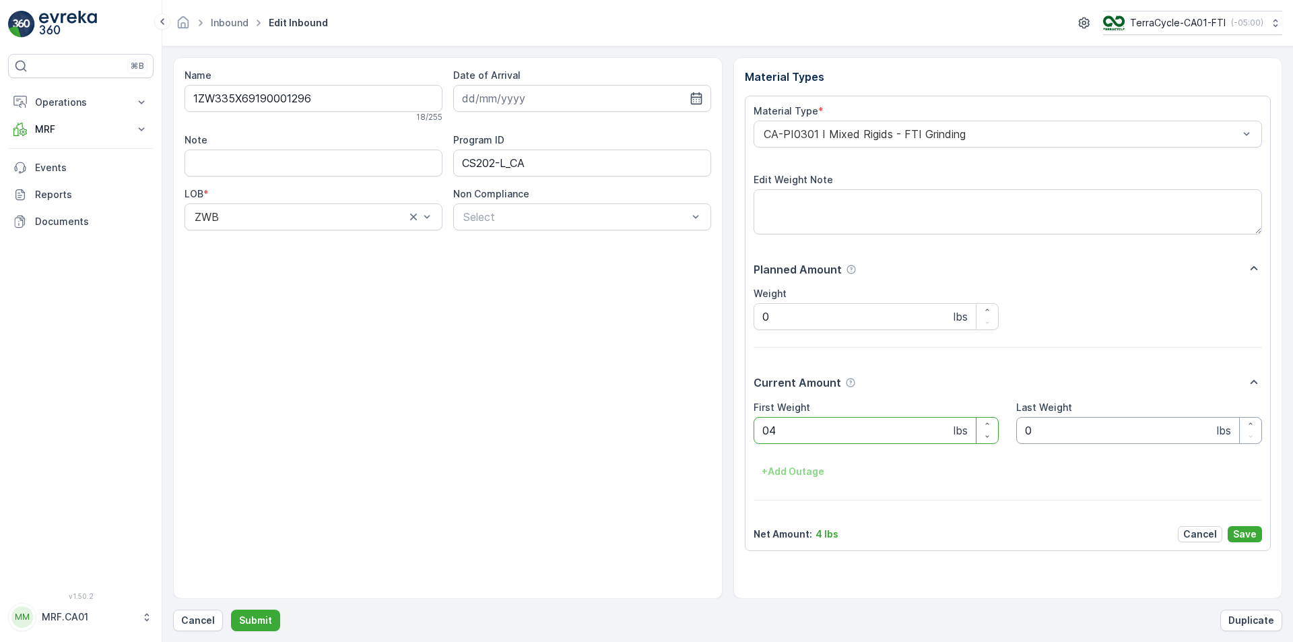
type Weight "048"
click at [231, 609] on button "Submit" at bounding box center [255, 620] width 49 height 22
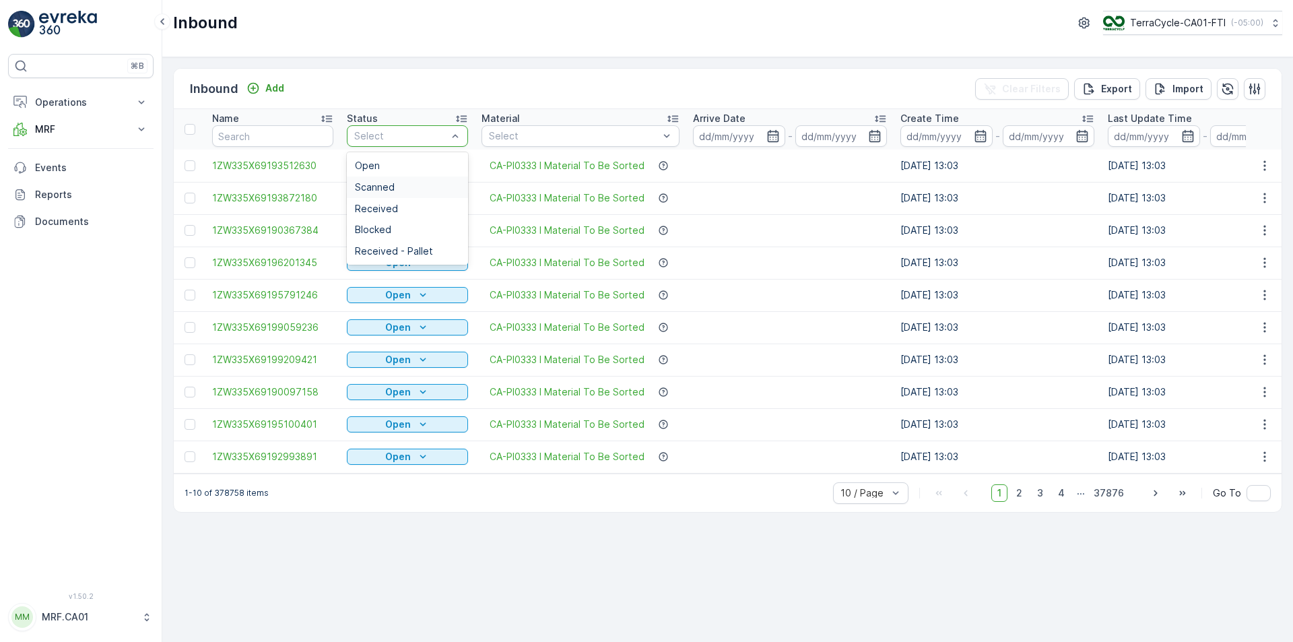
click at [399, 184] on div "Scanned" at bounding box center [407, 187] width 105 height 11
